Goal: Task Accomplishment & Management: Use online tool/utility

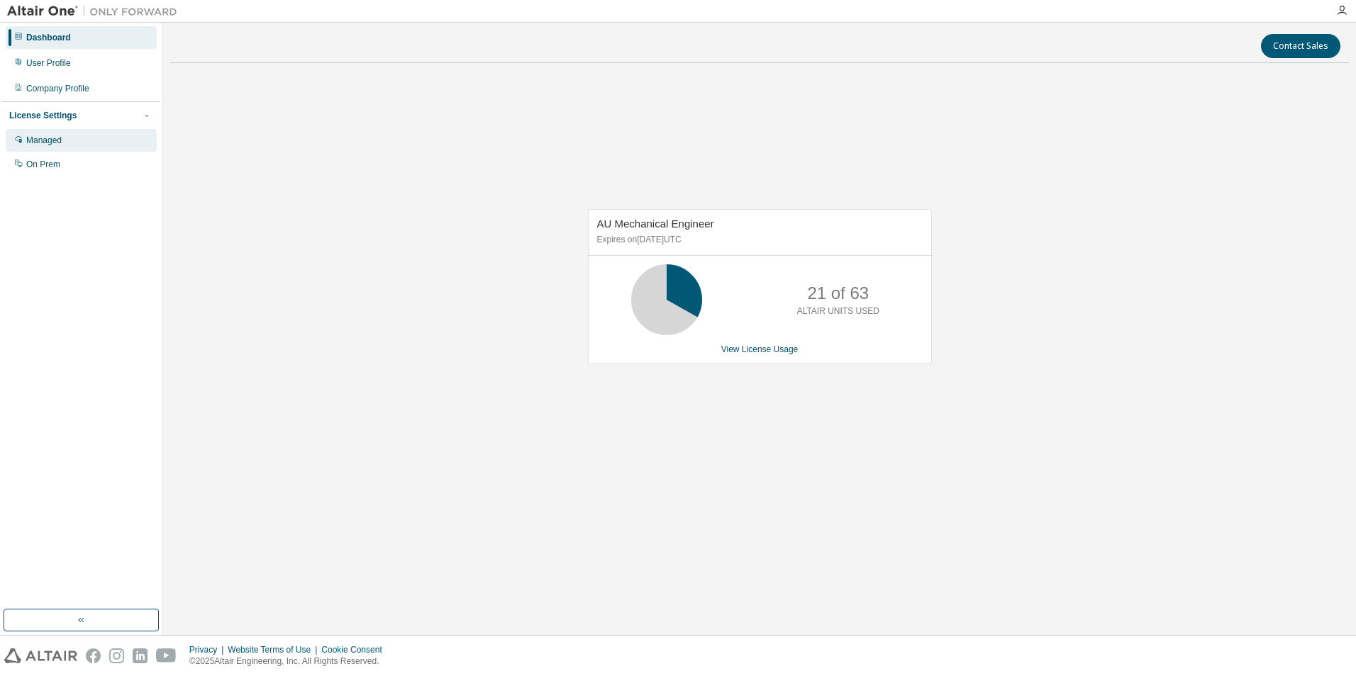
click at [32, 144] on div "Managed" at bounding box center [43, 140] width 35 height 11
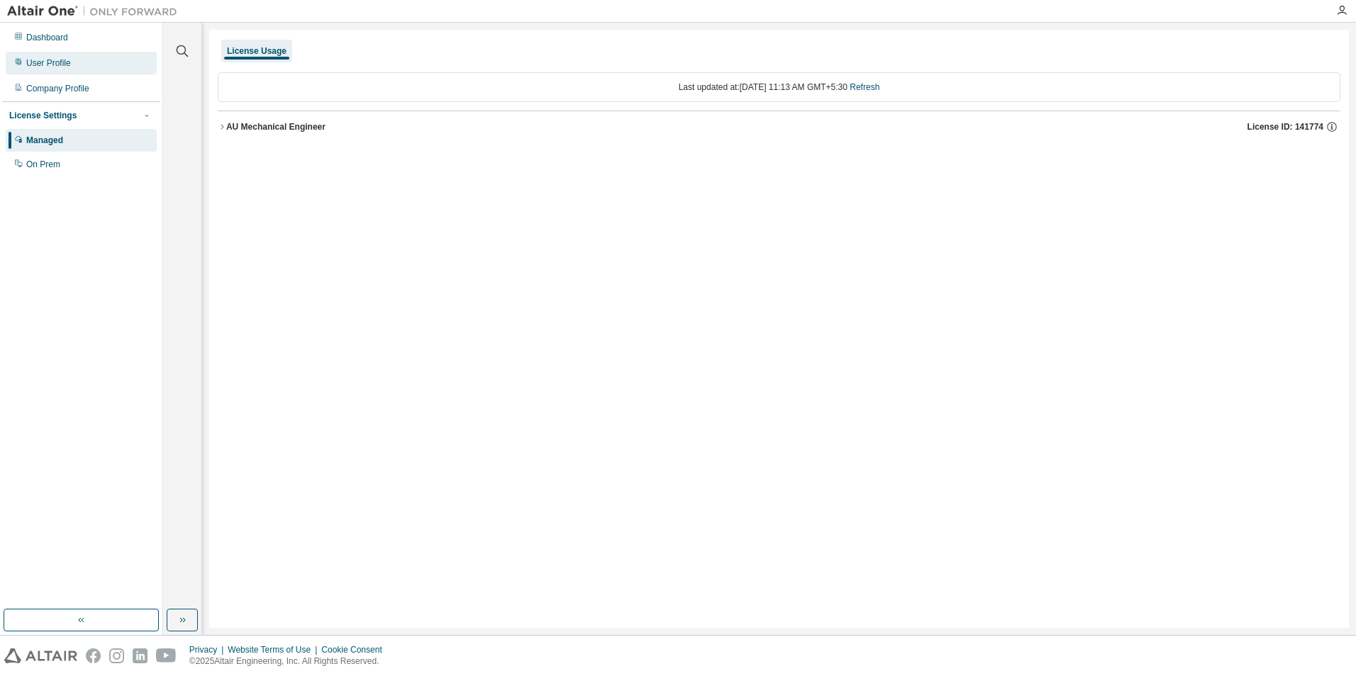
click at [48, 62] on div "User Profile" at bounding box center [48, 62] width 45 height 11
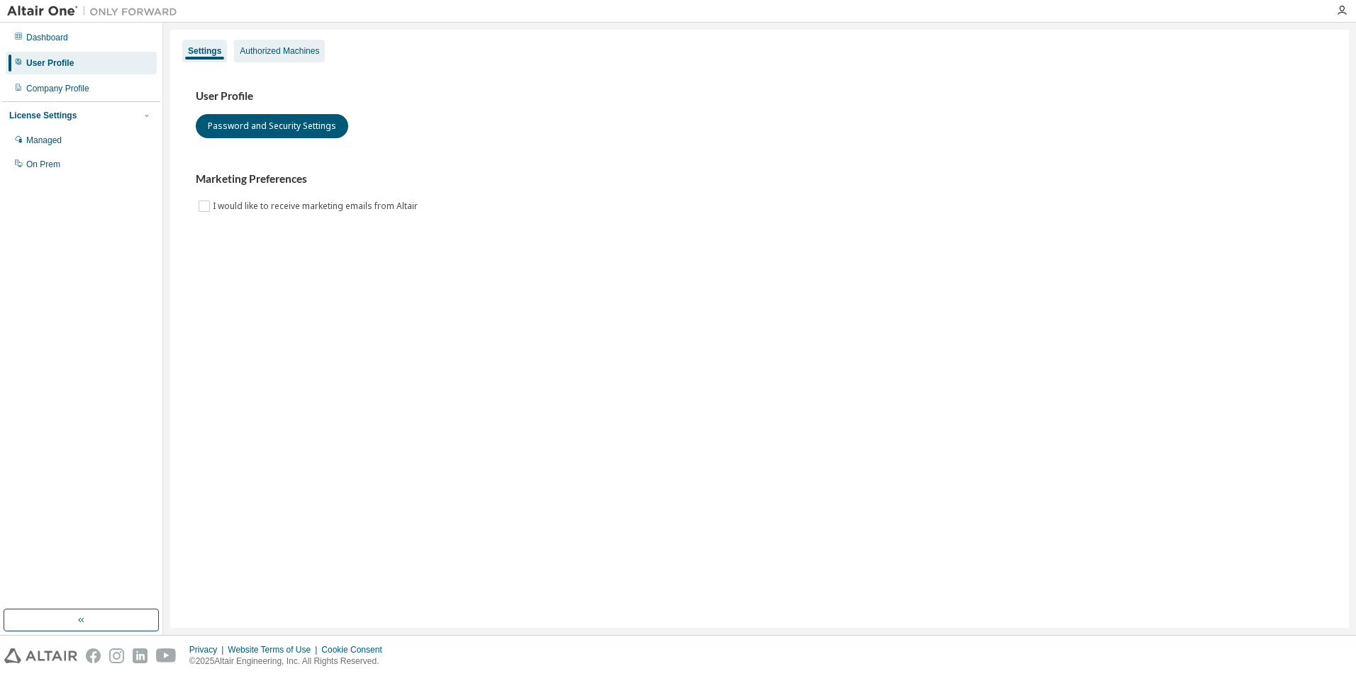
click at [277, 52] on div "Authorized Machines" at bounding box center [279, 50] width 79 height 11
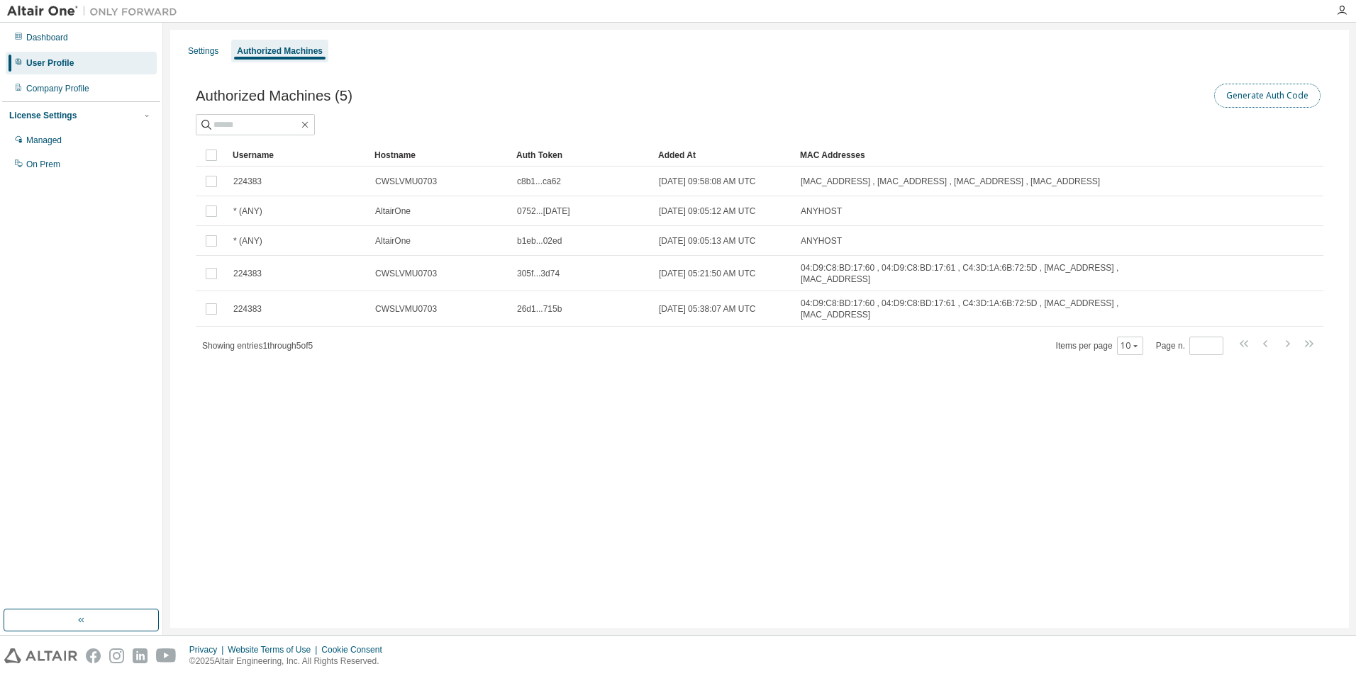
click at [1266, 99] on button "Generate Auth Code" at bounding box center [1267, 96] width 106 height 24
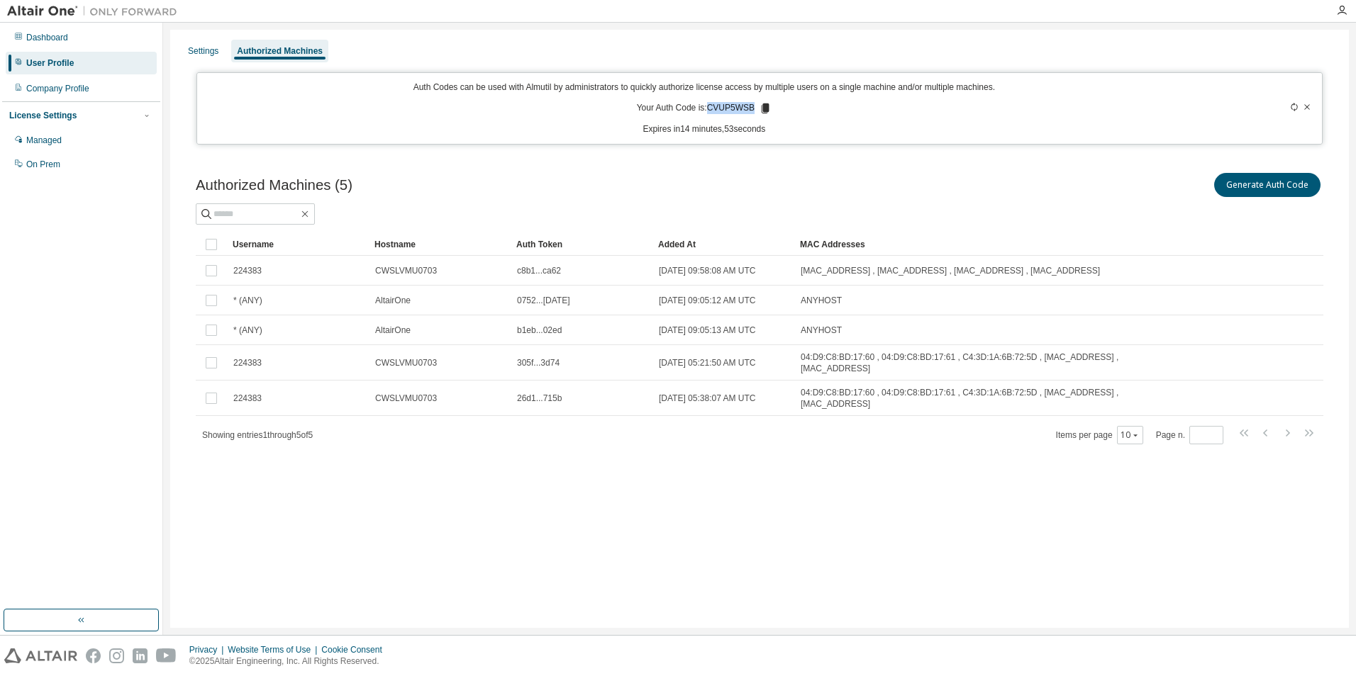
drag, startPoint x: 708, startPoint y: 108, endPoint x: 756, endPoint y: 108, distance: 47.5
click at [756, 108] on p "Your Auth Code is: CVUP5WSB" at bounding box center [704, 108] width 135 height 13
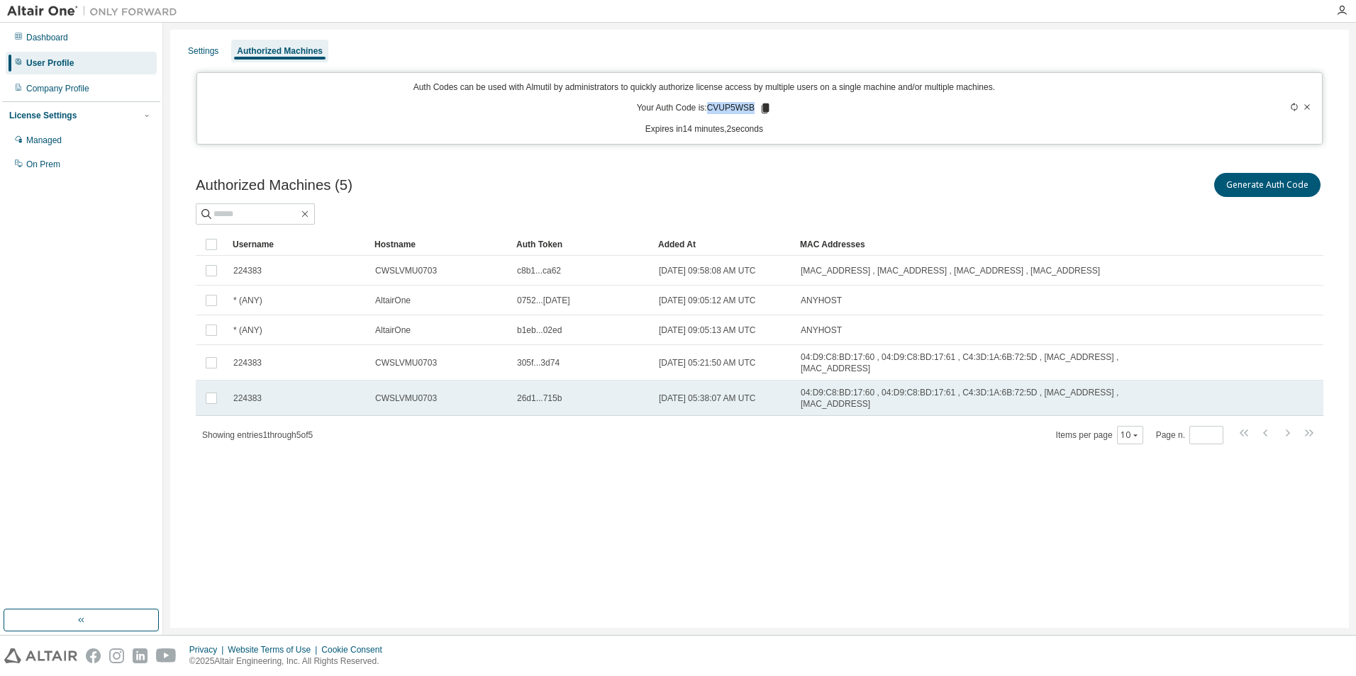
copy p "CVUP5WSB"
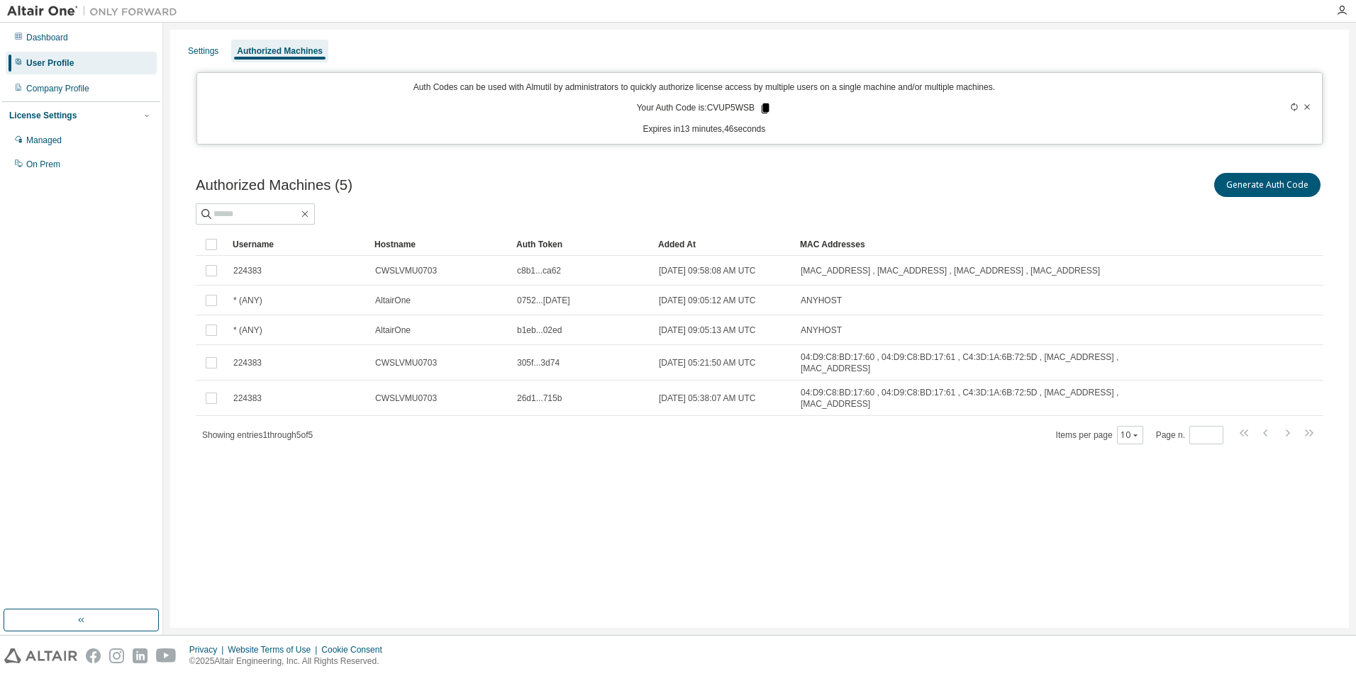
click at [763, 106] on icon at bounding box center [765, 109] width 8 height 10
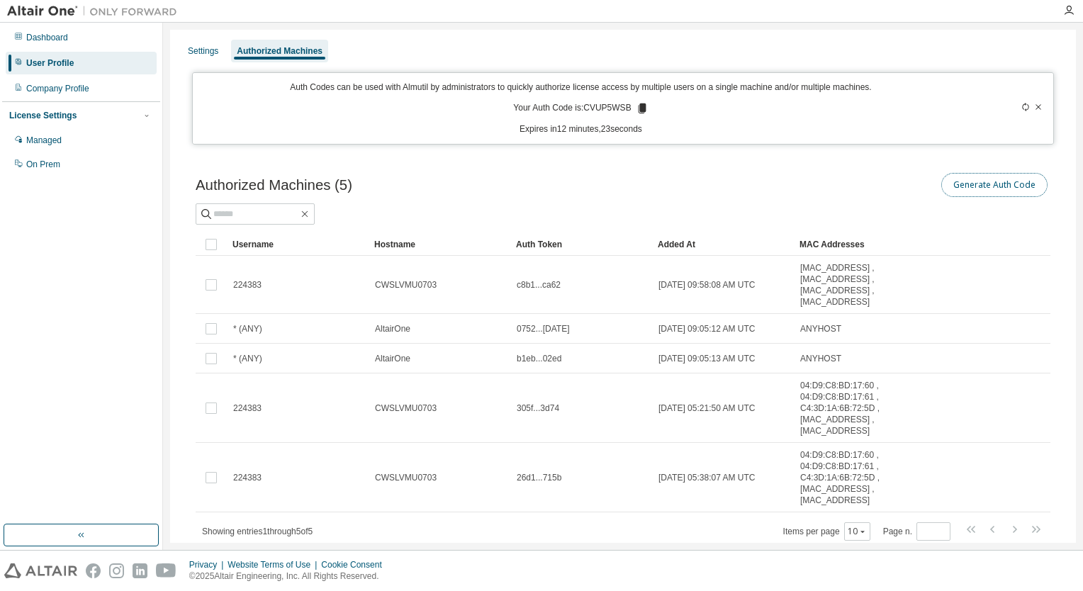
click at [979, 189] on button "Generate Auth Code" at bounding box center [995, 185] width 106 height 24
click at [1034, 106] on icon at bounding box center [1038, 107] width 9 height 9
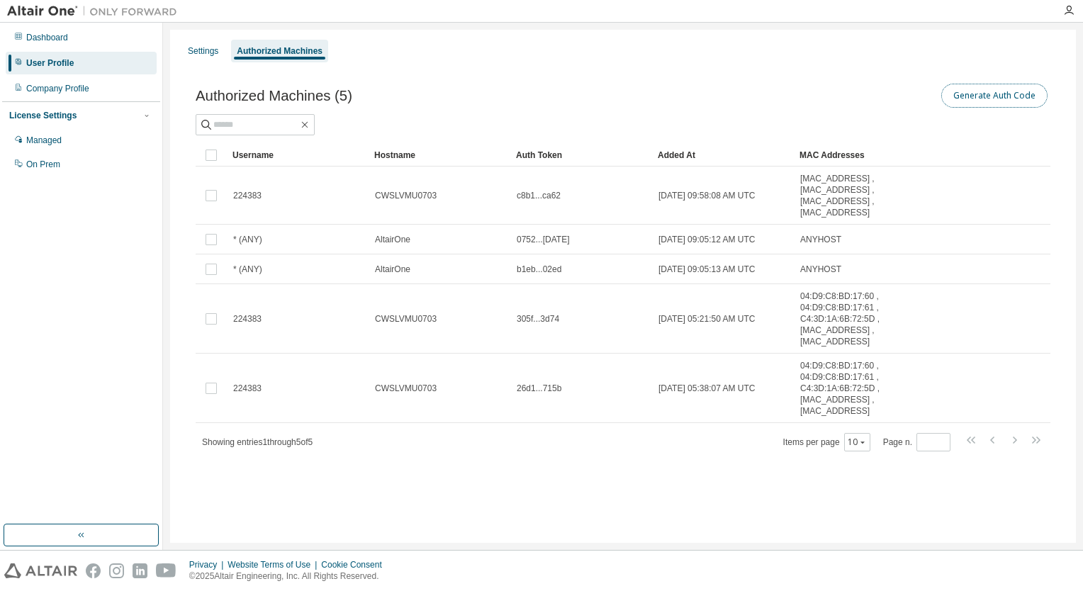
click at [987, 94] on button "Generate Auth Code" at bounding box center [995, 96] width 106 height 24
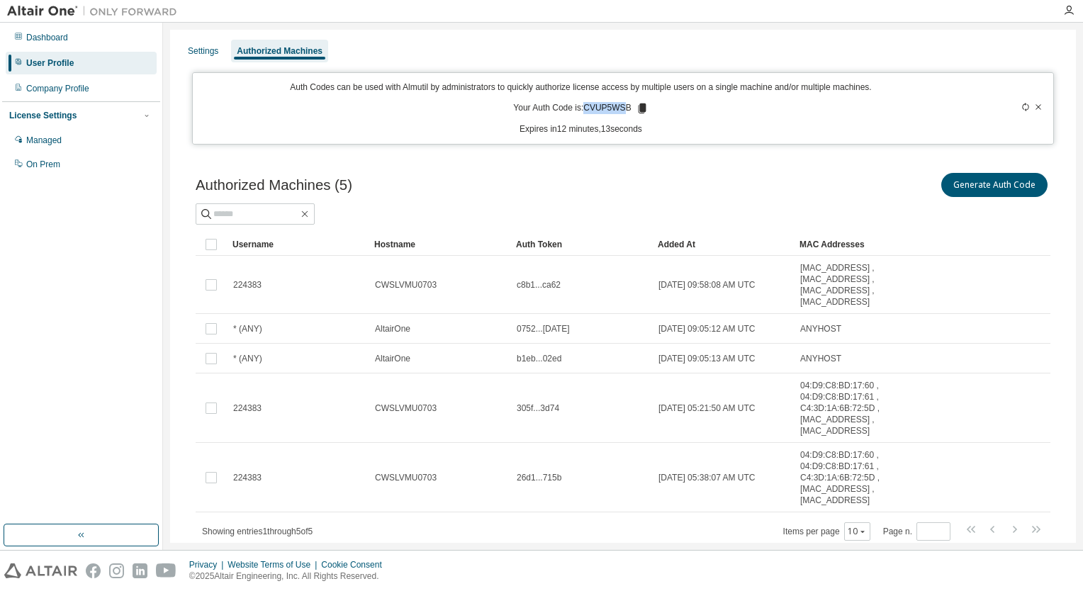
drag, startPoint x: 583, startPoint y: 106, endPoint x: 621, endPoint y: 106, distance: 38.3
click at [621, 106] on p "Your Auth Code is: CVUP5WSB" at bounding box center [580, 108] width 135 height 13
click at [638, 108] on icon at bounding box center [642, 109] width 8 height 10
click at [275, 210] on input "text" at bounding box center [255, 214] width 85 height 14
click at [638, 108] on icon at bounding box center [642, 109] width 8 height 10
